Goal: Task Accomplishment & Management: Manage account settings

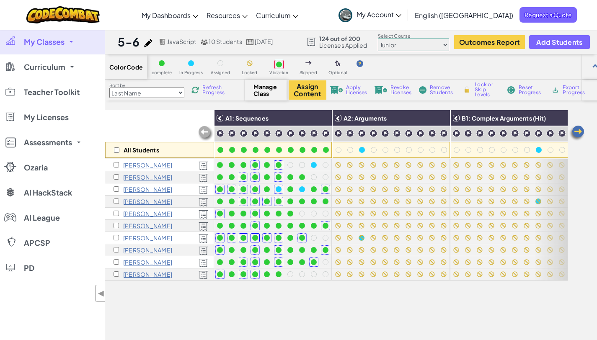
scroll to position [45, 0]
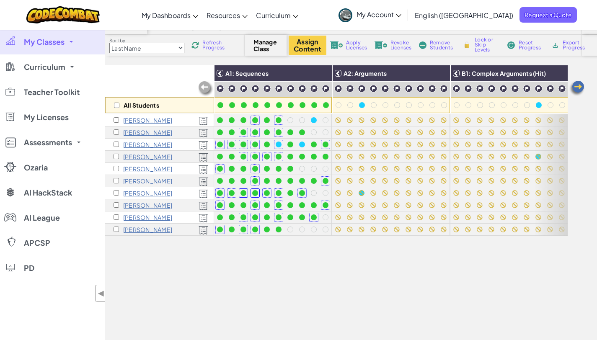
click at [46, 39] on span "My Classes" at bounding box center [44, 42] width 41 height 8
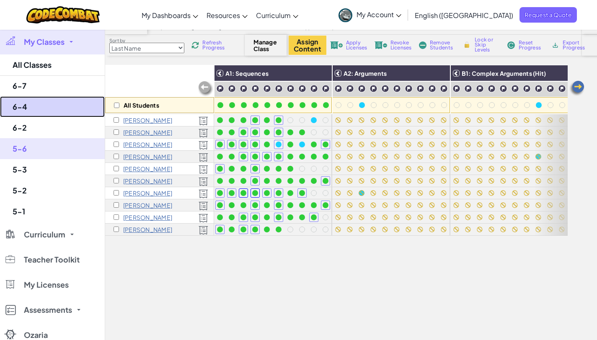
click at [42, 106] on link "6-4" at bounding box center [52, 106] width 105 height 21
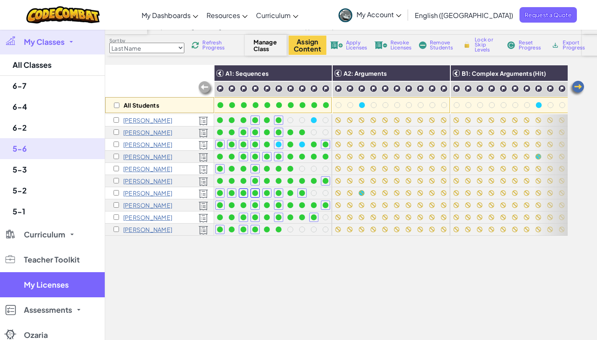
select select "560f1a9f22961295f9427742"
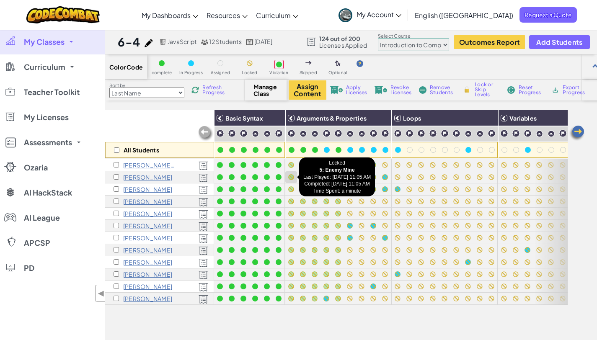
click at [293, 177] on div at bounding box center [291, 177] width 6 height 6
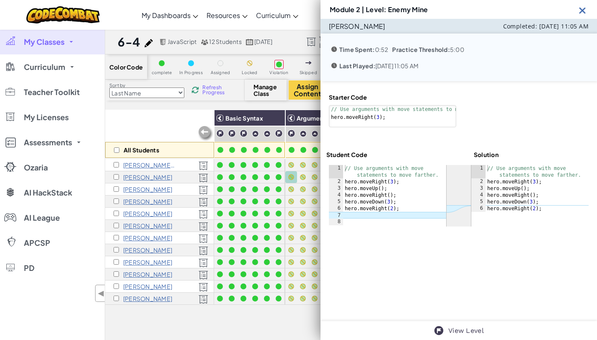
click at [584, 8] on img at bounding box center [582, 10] width 10 height 10
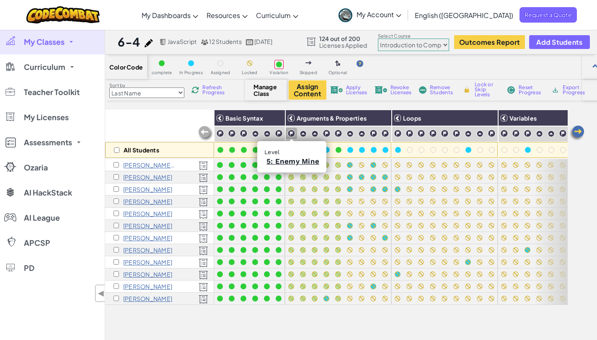
click at [292, 135] on img at bounding box center [291, 133] width 8 height 8
click at [306, 134] on img at bounding box center [302, 133] width 7 height 7
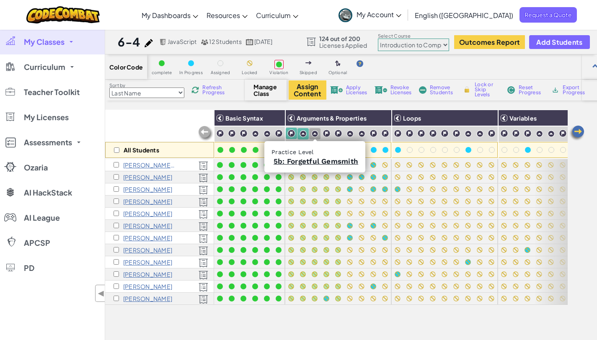
click at [326, 134] on img at bounding box center [326, 133] width 8 height 8
click at [311, 131] on img at bounding box center [314, 133] width 7 height 7
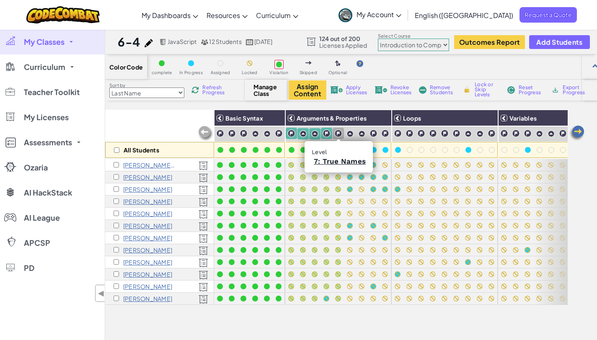
click at [339, 132] on img at bounding box center [338, 133] width 8 height 8
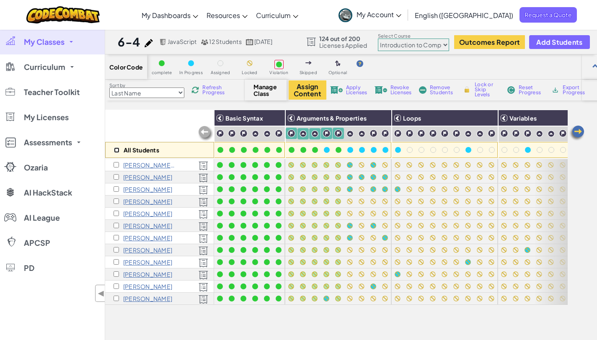
click at [118, 148] on input "checkbox" at bounding box center [116, 149] width 5 height 5
checkbox input "true"
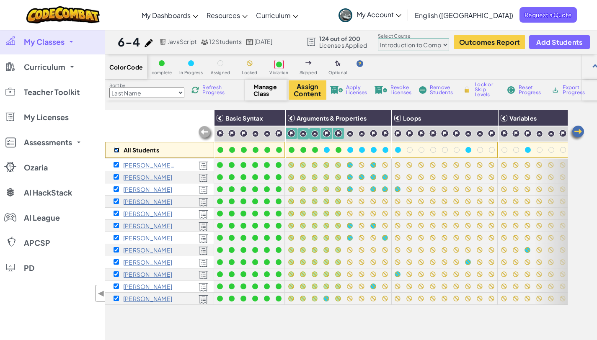
checkbox input "true"
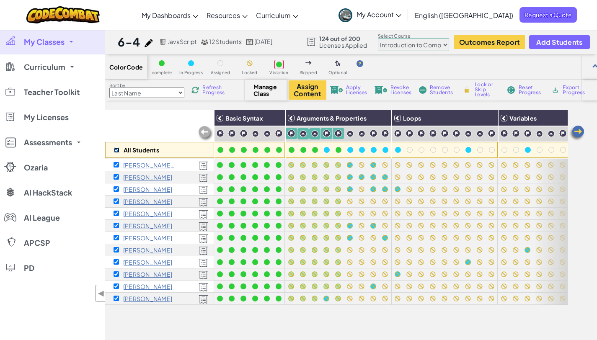
checkbox input "true"
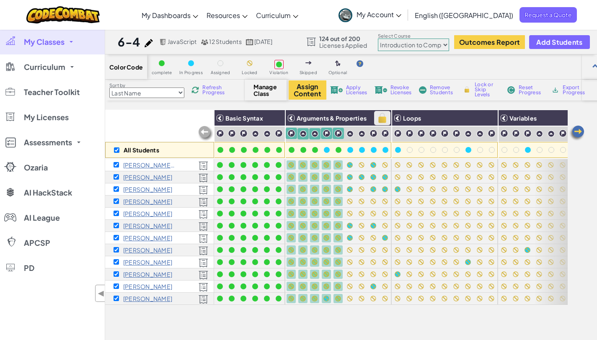
click at [381, 120] on img at bounding box center [382, 118] width 15 height 13
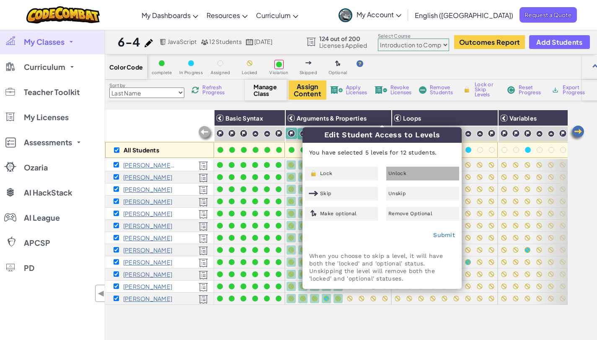
click at [396, 176] on div "Unlock" at bounding box center [422, 174] width 73 height 14
click at [446, 235] on link "Submit" at bounding box center [444, 234] width 22 height 7
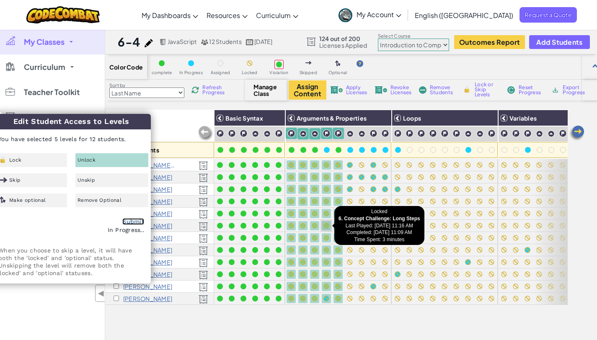
checkbox input "false"
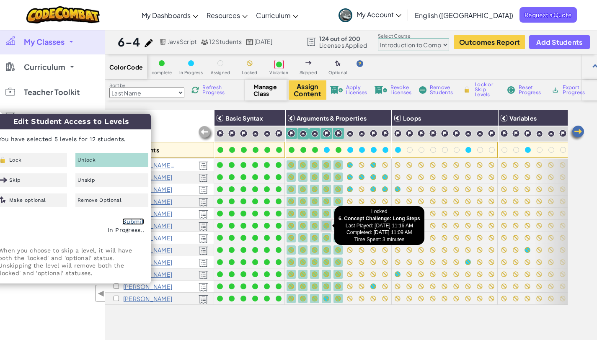
checkbox input "false"
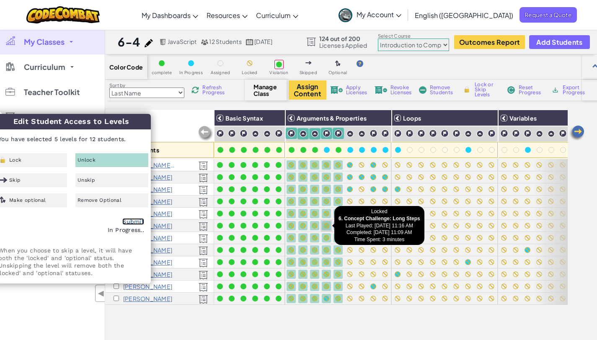
checkbox input "false"
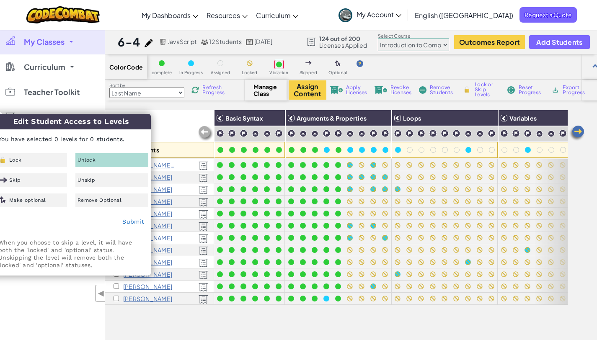
click at [162, 312] on div "All Students Basic Syntax Arguments & Properties Loops Variables [PERSON_NAME] …" at bounding box center [336, 259] width 462 height 298
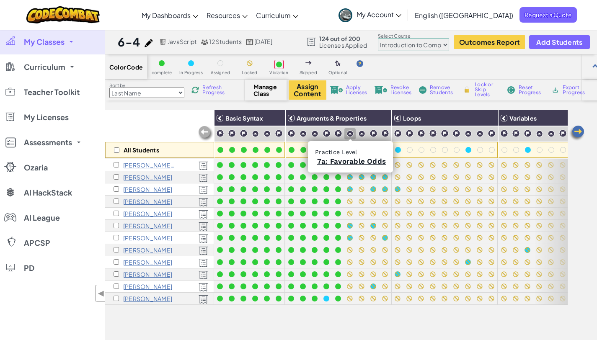
click at [349, 131] on img at bounding box center [349, 133] width 7 height 7
click at [359, 132] on img at bounding box center [361, 133] width 7 height 7
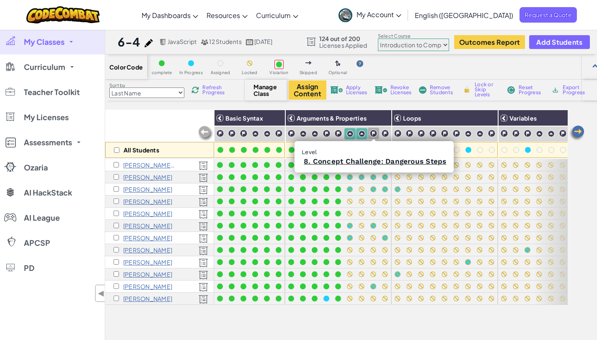
click at [372, 132] on img at bounding box center [373, 133] width 8 height 8
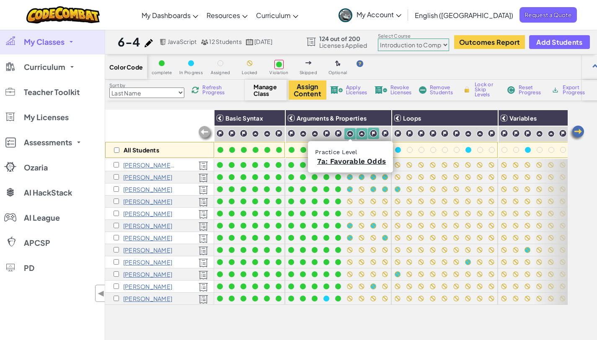
click at [345, 134] on div at bounding box center [349, 133] width 11 height 11
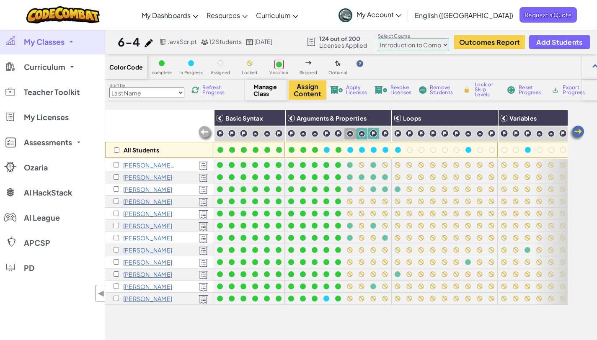
click at [352, 135] on img at bounding box center [349, 133] width 7 height 7
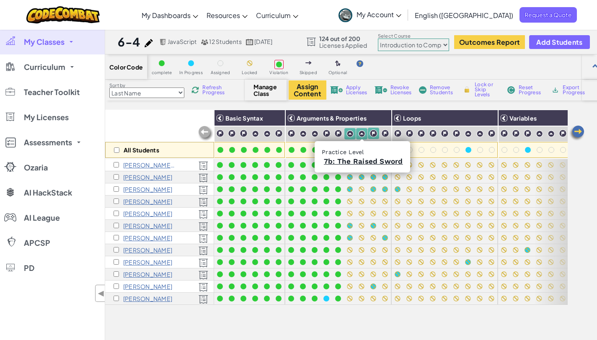
click at [362, 134] on img at bounding box center [361, 133] width 7 height 7
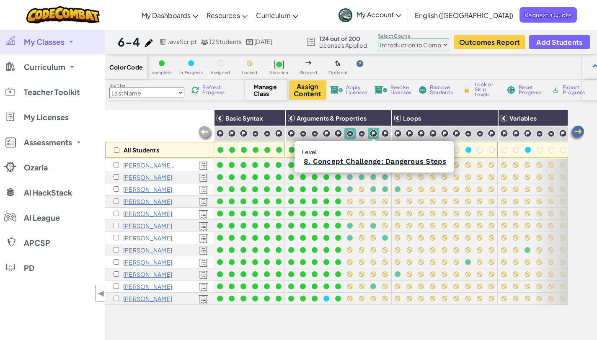
click at [369, 133] on img at bounding box center [373, 133] width 8 height 8
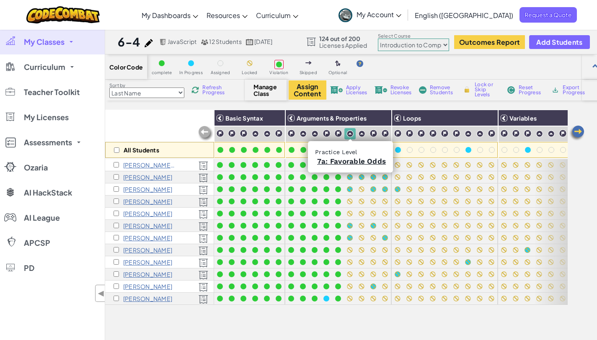
click at [350, 133] on img at bounding box center [349, 133] width 7 height 7
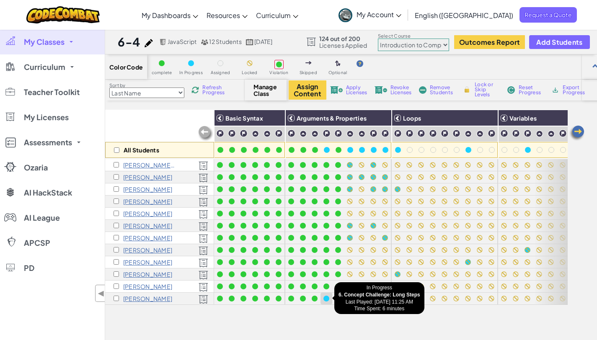
click at [329, 299] on div at bounding box center [325, 298] width 9 height 9
